Goal: Find specific page/section: Find specific page/section

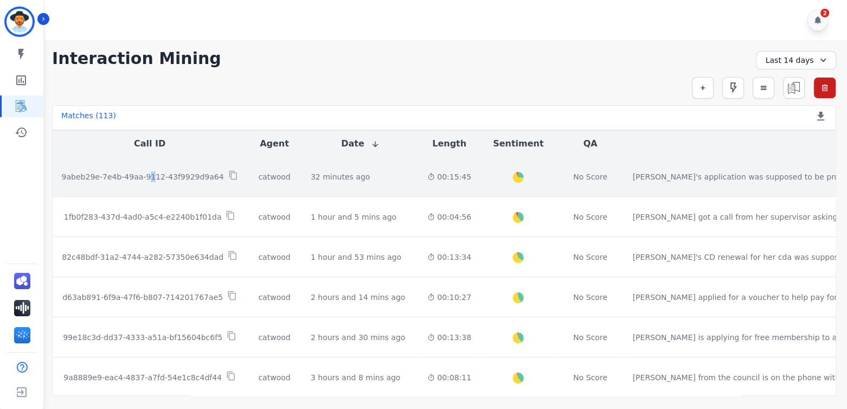
click at [144, 181] on div "9abeb29e-7e4b-49aa-9112-43f9929d9a64" at bounding box center [149, 176] width 177 height 12
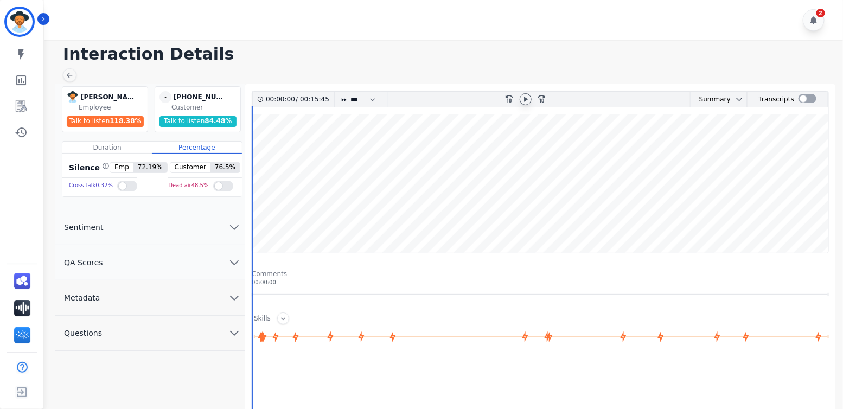
click at [528, 97] on icon at bounding box center [525, 99] width 9 height 9
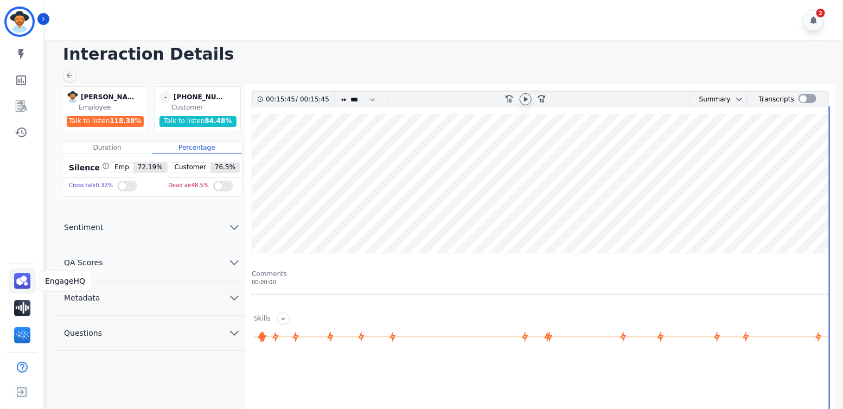
click at [22, 281] on img "Sidebar" at bounding box center [22, 281] width 16 height 16
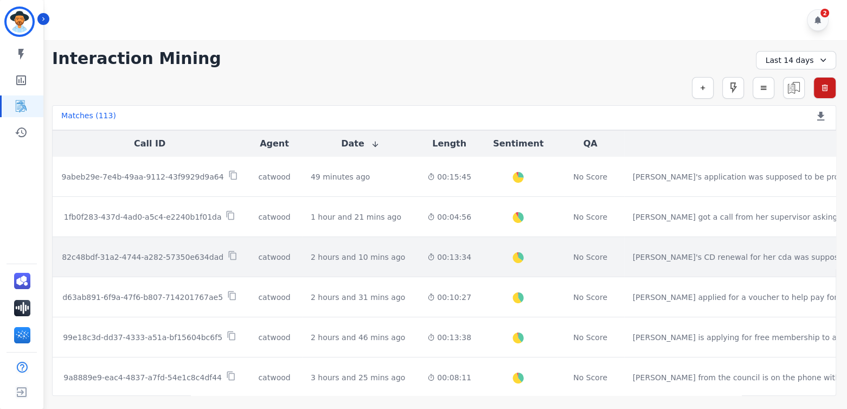
click at [169, 258] on p "82c48bdf-31a2-4744-a282-57350e634dad" at bounding box center [143, 257] width 162 height 11
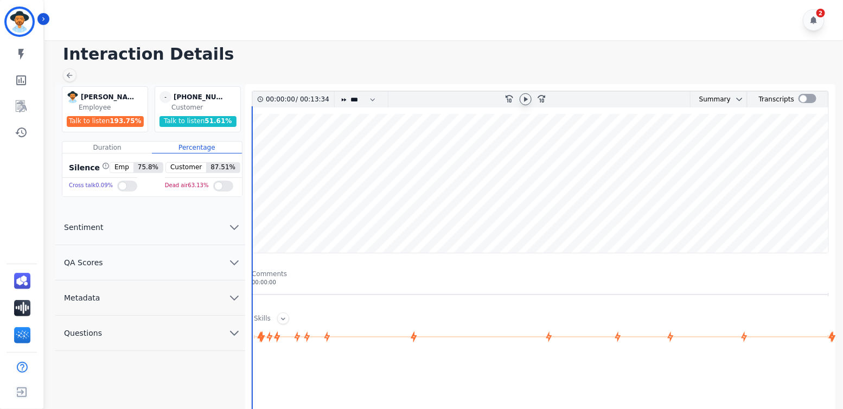
click at [528, 96] on icon at bounding box center [525, 99] width 9 height 9
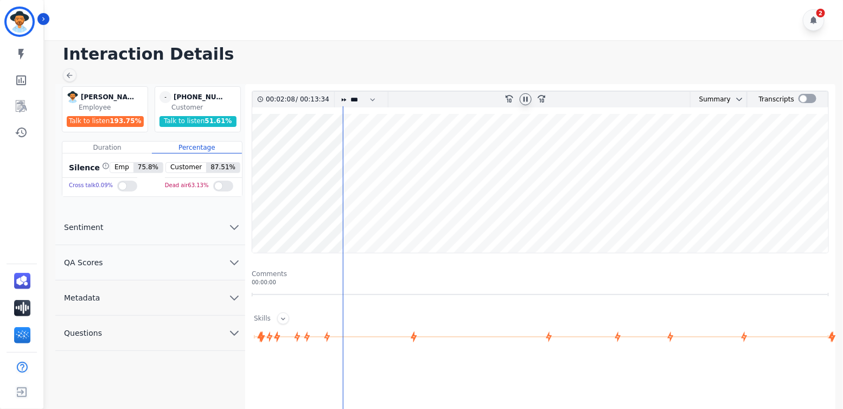
drag, startPoint x: 343, startPoint y: 113, endPoint x: 313, endPoint y: 112, distance: 29.9
click at [313, 112] on div "00:02:08 / 00:13:34 * * * **** * *** * **** rewind-10 fast-forward-10 Summary A…" at bounding box center [540, 172] width 577 height 163
click at [510, 96] on icon "rewind-10" at bounding box center [508, 98] width 9 height 9
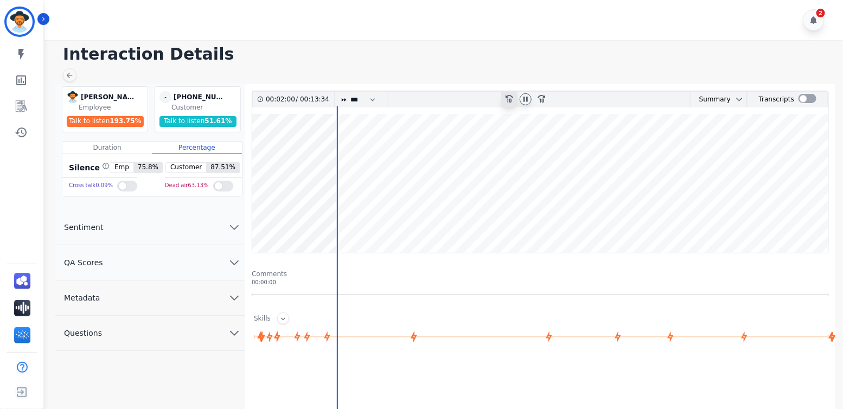
click at [510, 96] on icon "rewind-10" at bounding box center [508, 98] width 9 height 9
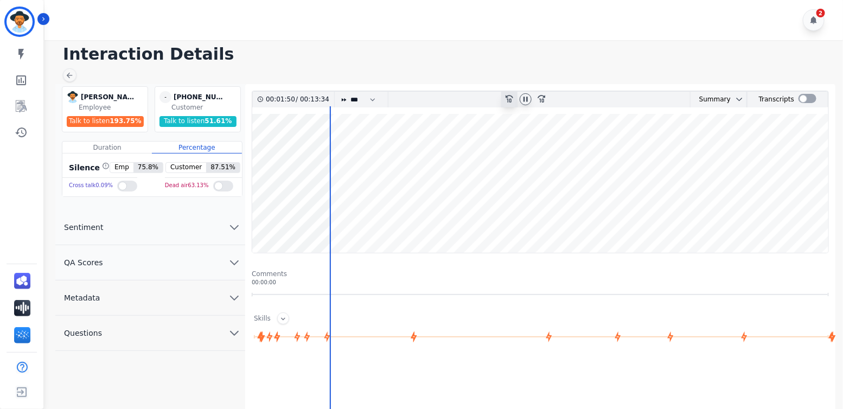
click at [510, 96] on icon "rewind-10" at bounding box center [508, 98] width 9 height 9
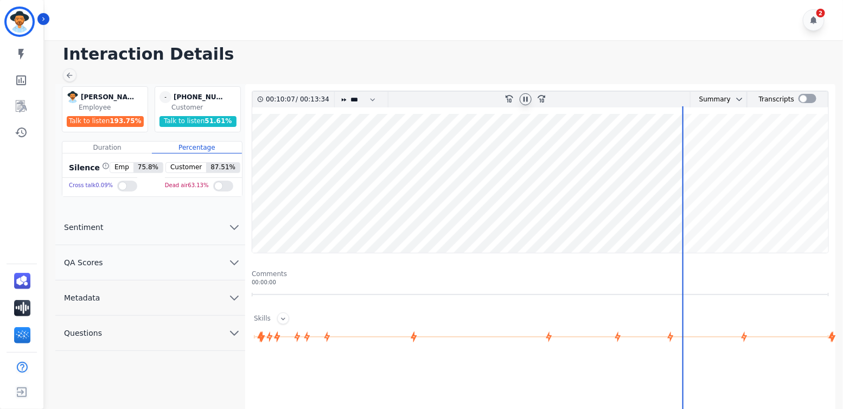
click at [530, 96] on div at bounding box center [526, 99] width 12 height 12
